Goal: Obtain resource: Obtain resource

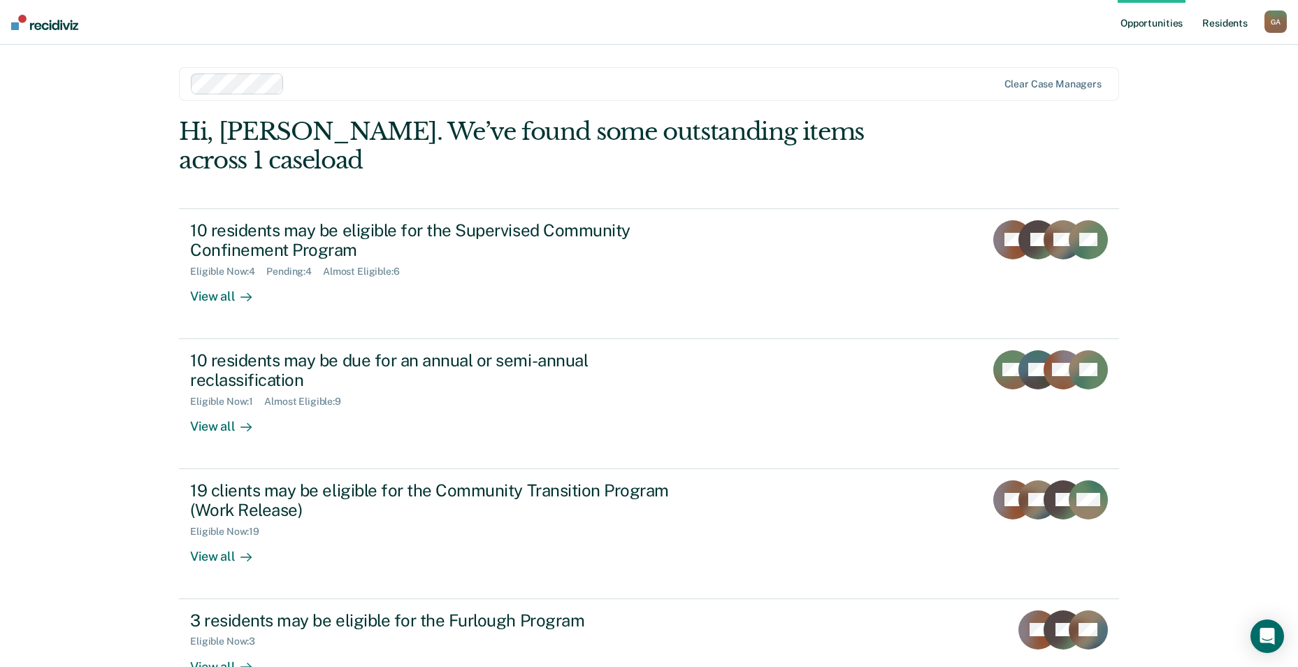
click at [1243, 27] on link "Resident s" at bounding box center [1224, 22] width 51 height 45
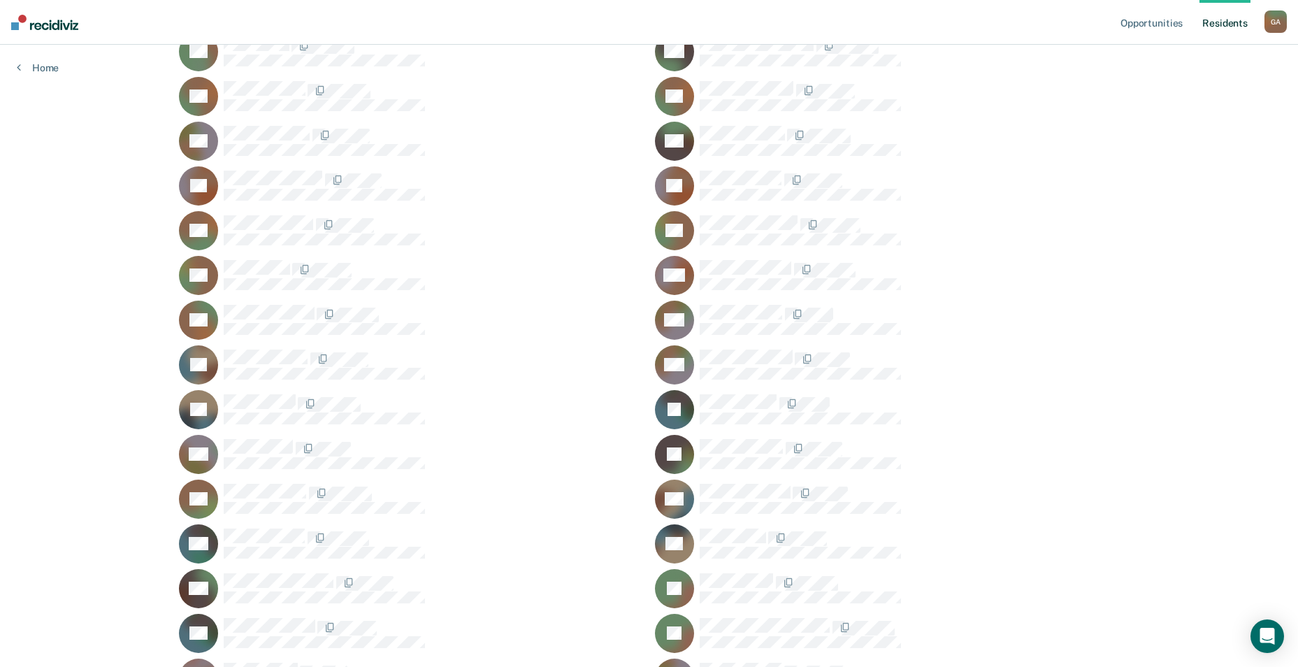
scroll to position [280, 0]
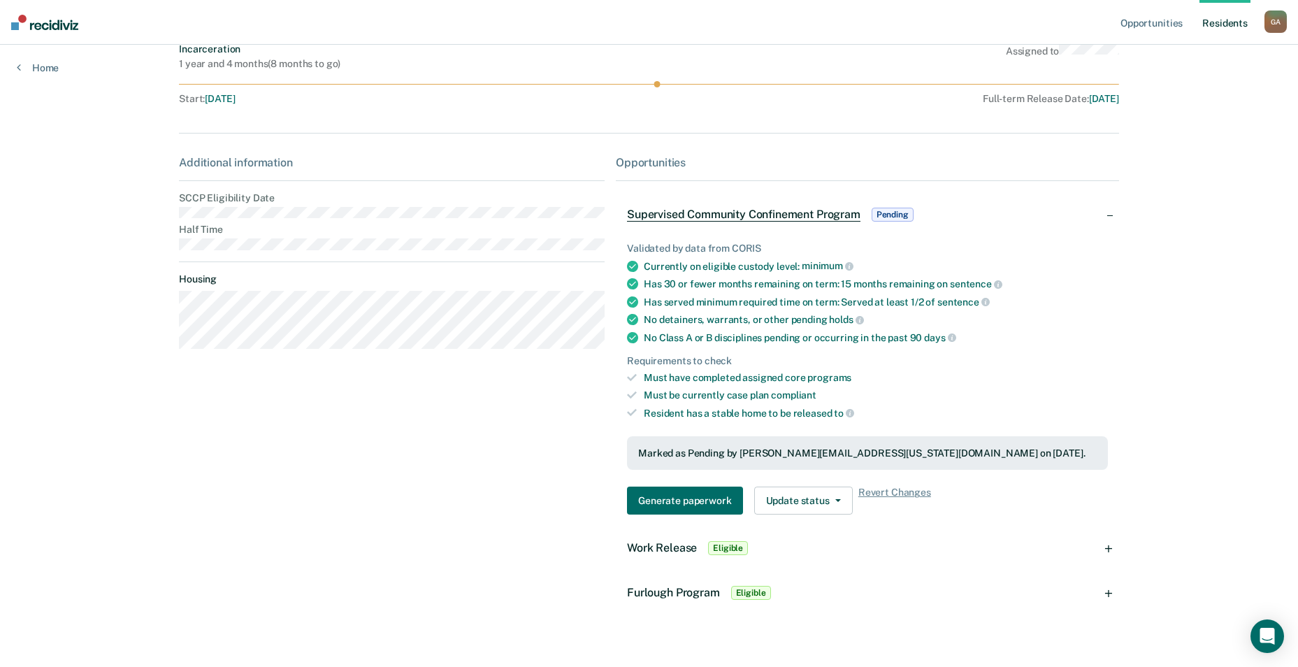
scroll to position [131, 0]
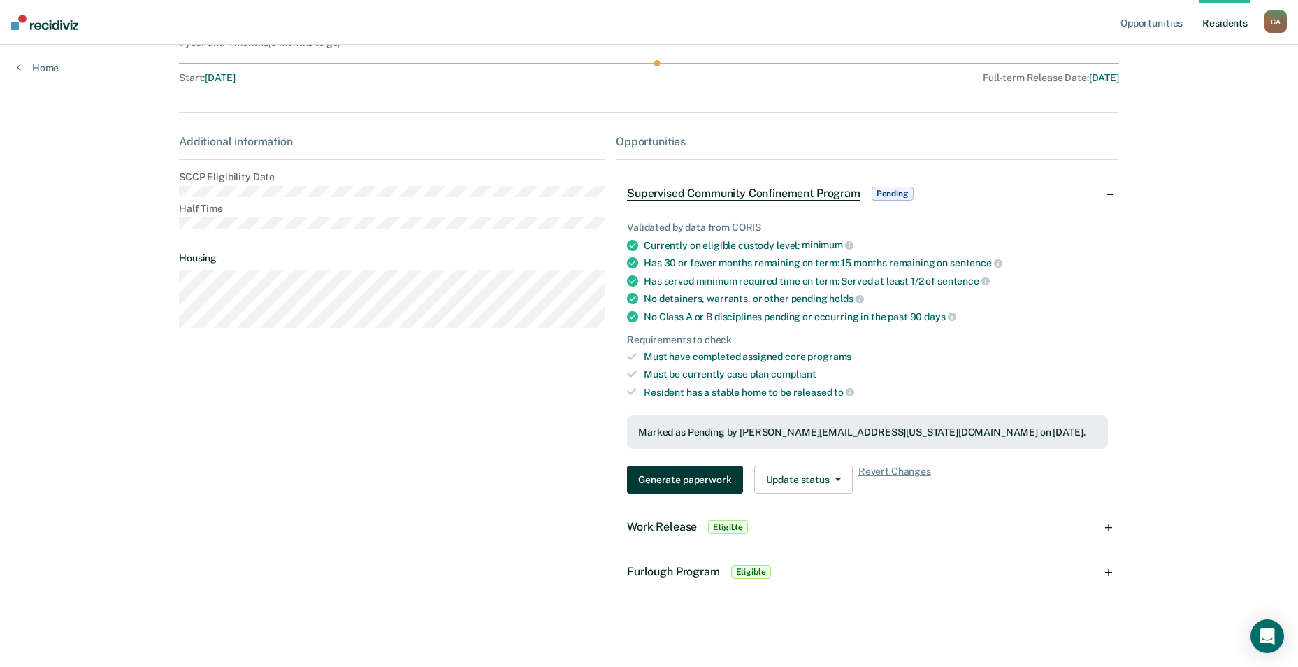
click at [704, 480] on button "Generate paperwork" at bounding box center [684, 479] width 115 height 28
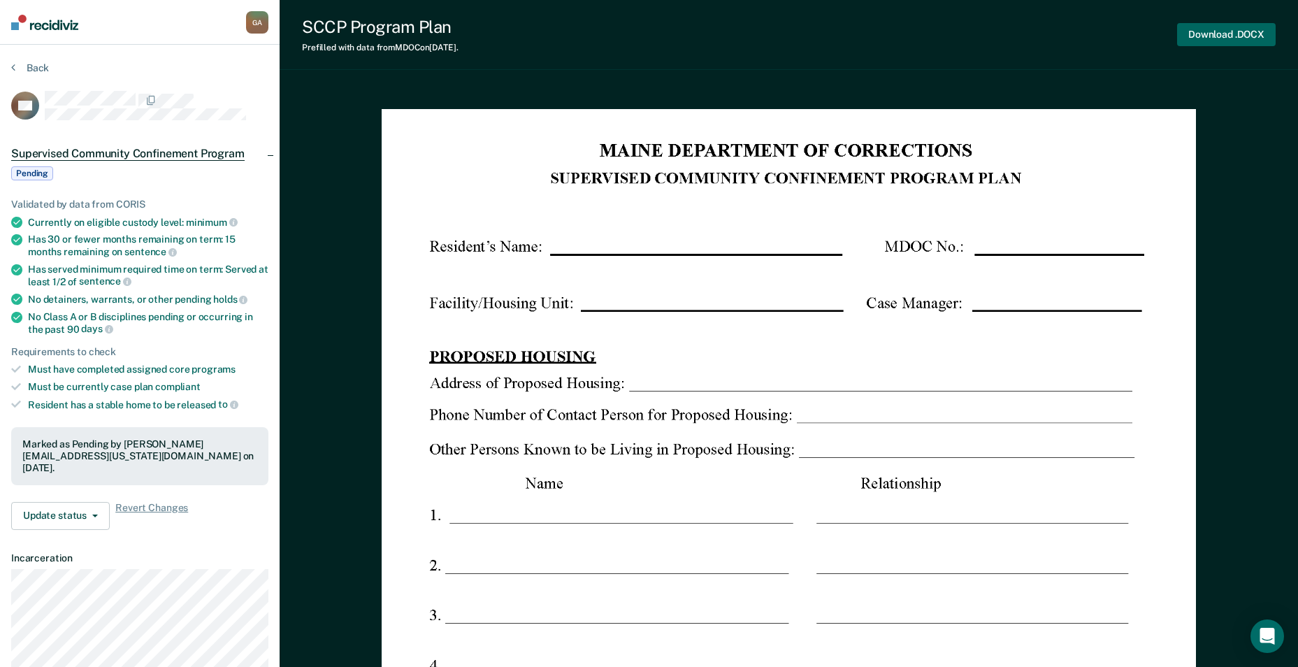
click at [1223, 34] on button "Download .DOCX" at bounding box center [1226, 34] width 99 height 23
